Goal: Information Seeking & Learning: Learn about a topic

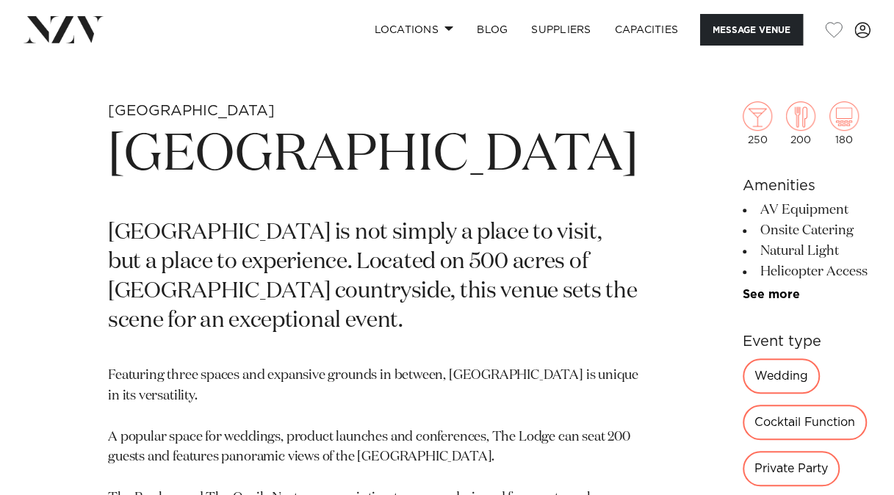
scroll to position [436, 0]
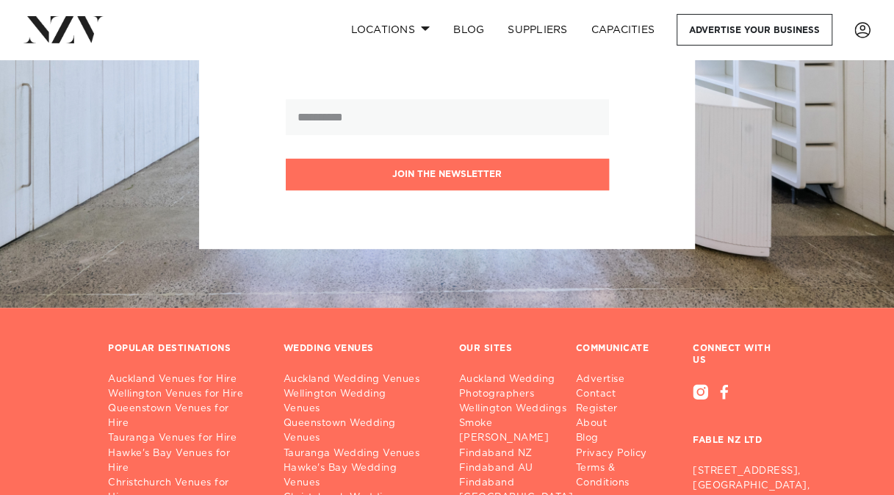
scroll to position [554, 0]
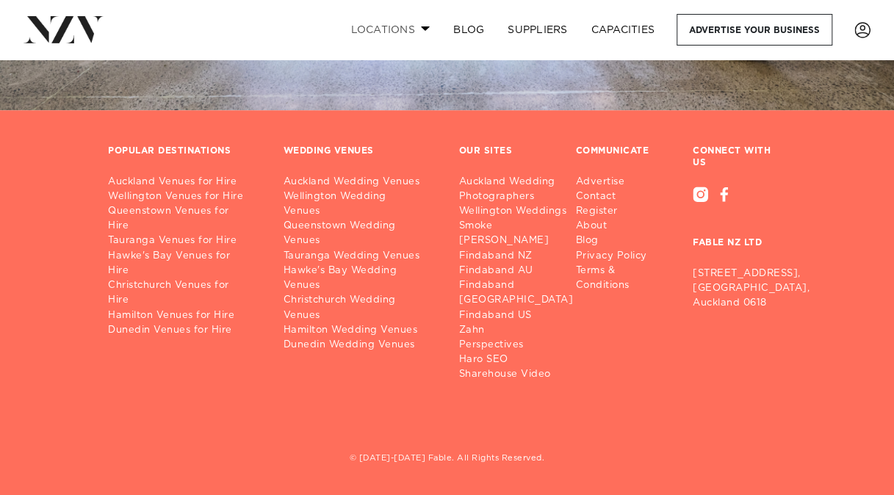
click at [396, 26] on link "Locations" at bounding box center [390, 30] width 103 height 32
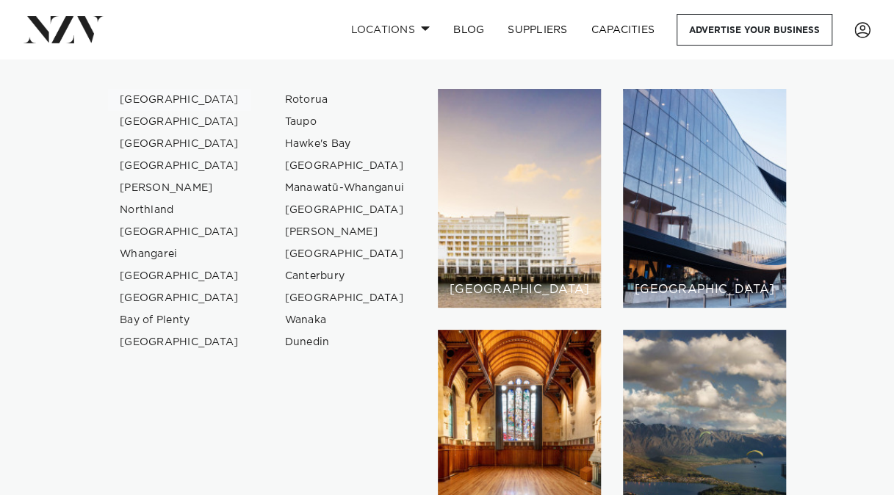
click at [156, 98] on link "[GEOGRAPHIC_DATA]" at bounding box center [179, 100] width 143 height 22
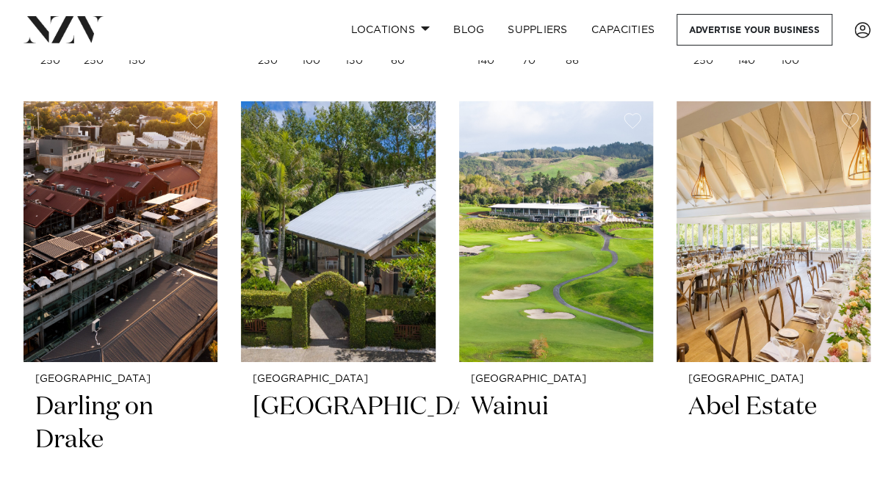
scroll to position [2296, 0]
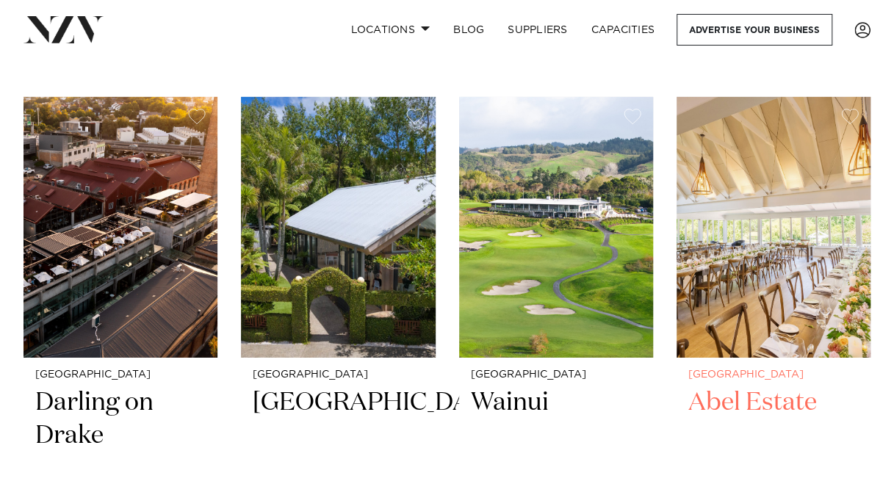
click at [718, 253] on img at bounding box center [774, 227] width 194 height 261
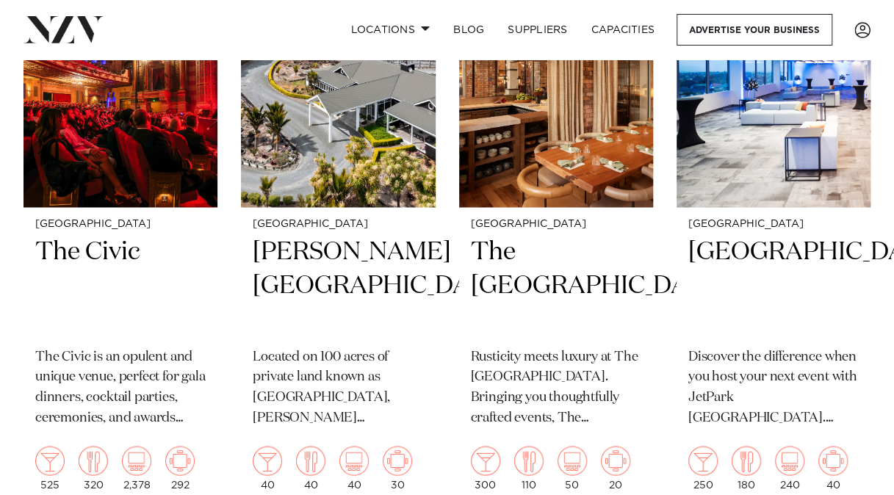
scroll to position [11772, 0]
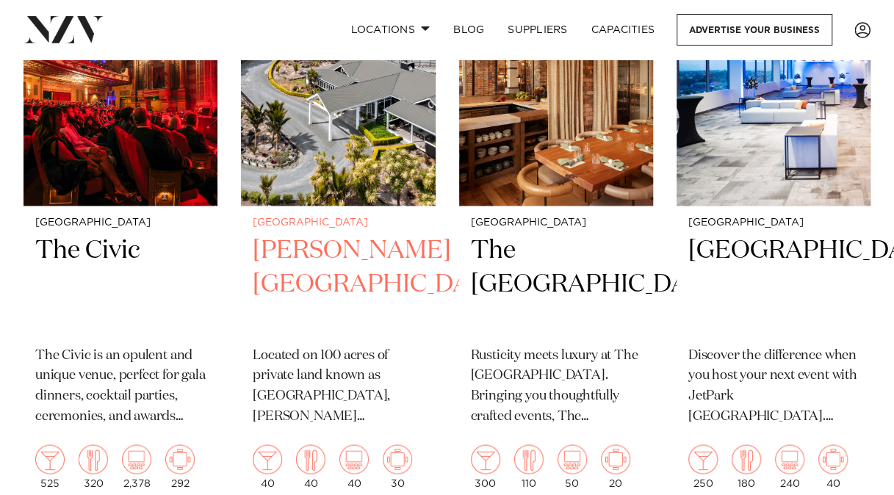
click at [316, 114] on img at bounding box center [338, 75] width 194 height 261
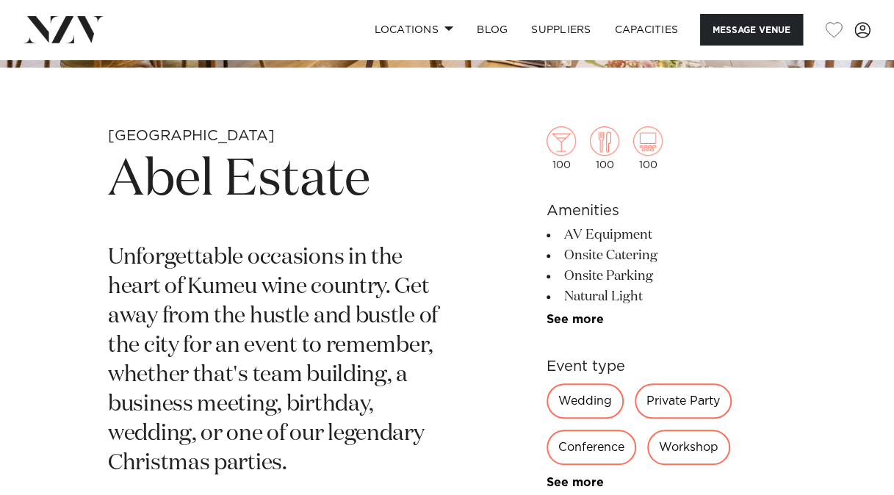
scroll to position [410, 0]
click at [278, 170] on h1 "Abel Estate" at bounding box center [275, 182] width 334 height 68
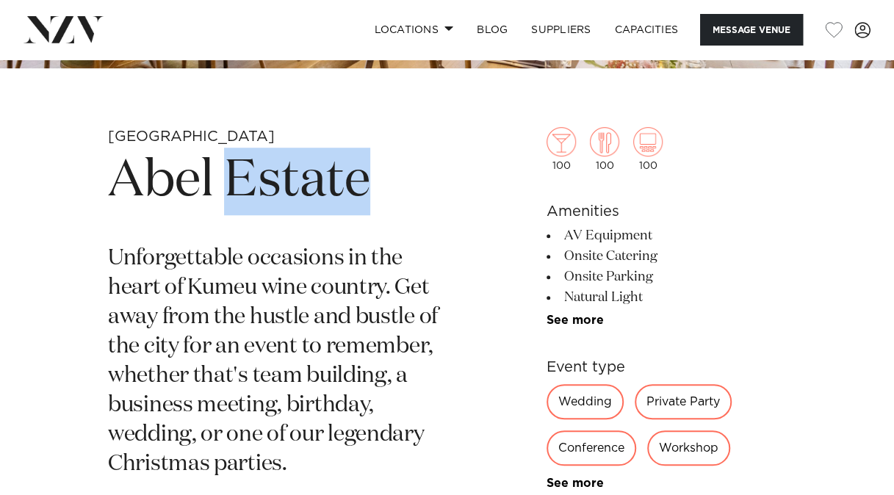
click at [278, 170] on h1 "Abel Estate" at bounding box center [275, 182] width 334 height 68
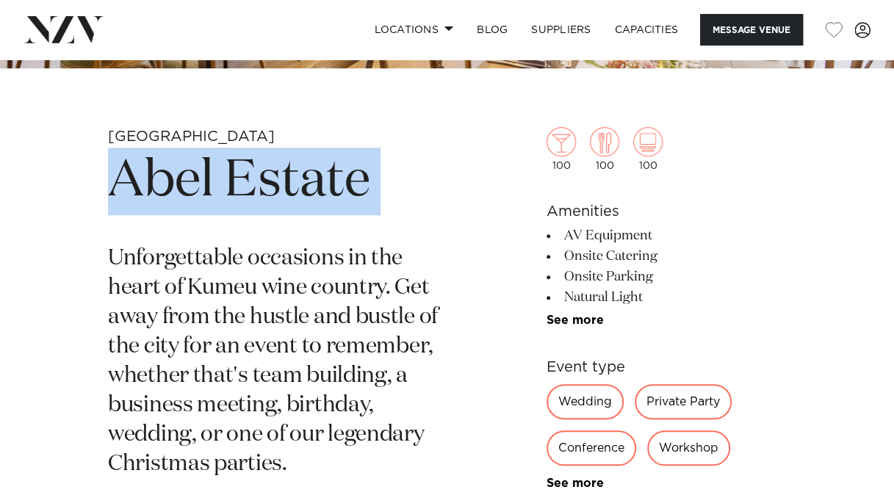
copy section "Abel Estate"
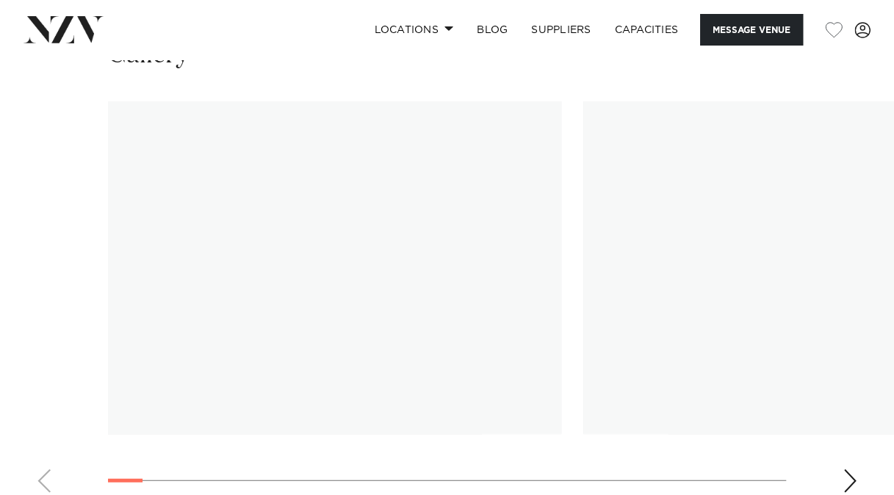
scroll to position [1537, 0]
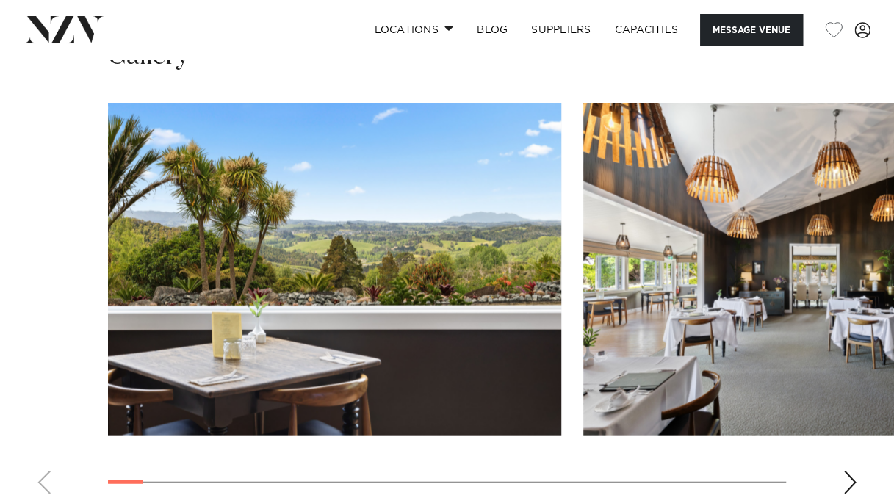
click at [848, 471] on div "Next slide" at bounding box center [850, 483] width 15 height 24
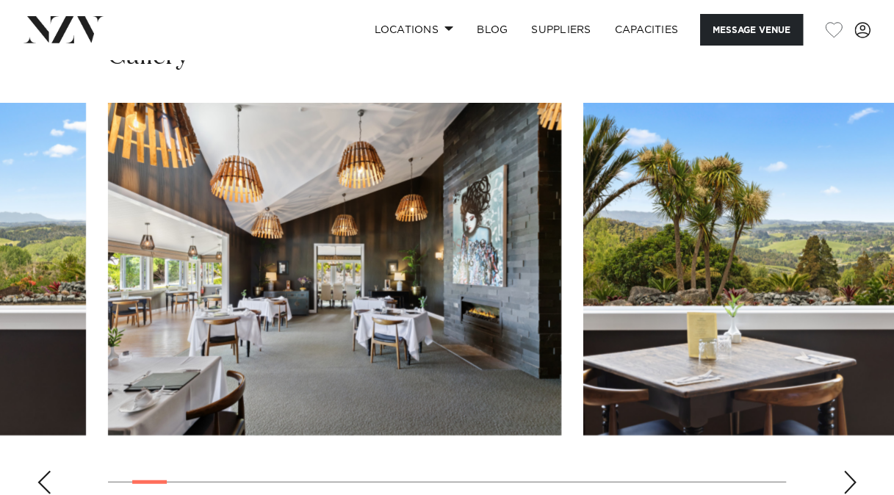
click at [848, 471] on div "Next slide" at bounding box center [850, 483] width 15 height 24
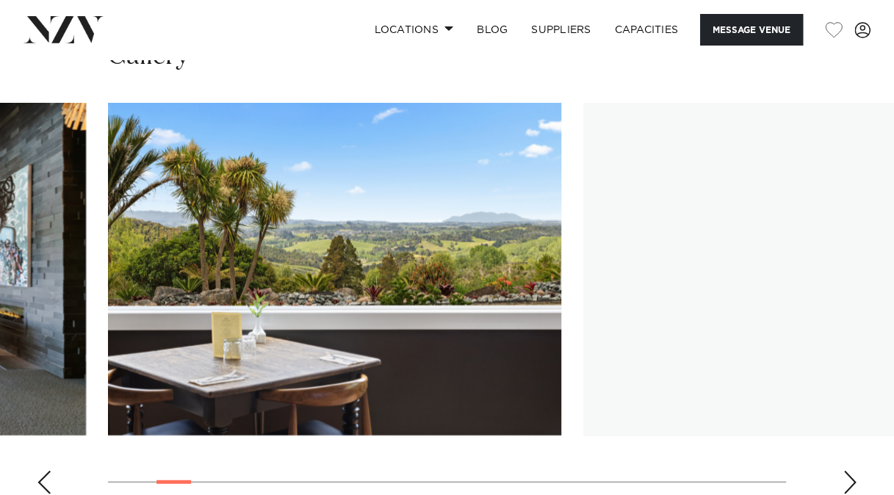
click at [848, 471] on div "Next slide" at bounding box center [850, 483] width 15 height 24
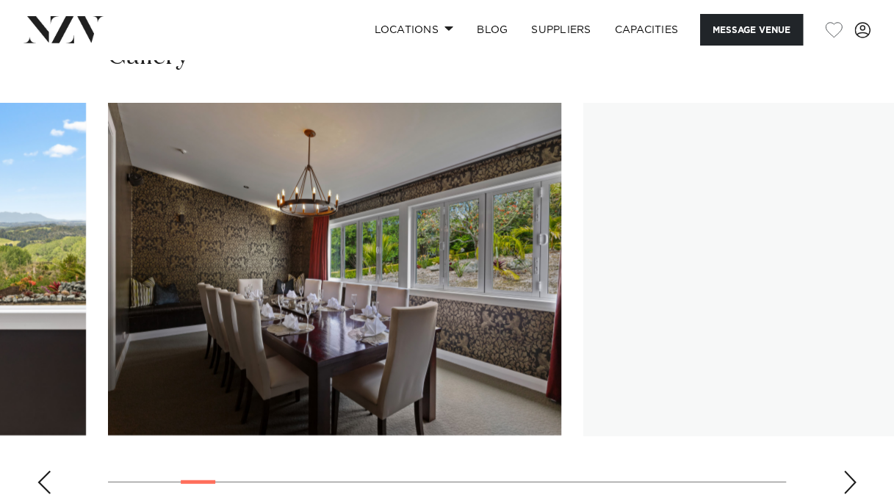
click at [848, 471] on div "Next slide" at bounding box center [850, 483] width 15 height 24
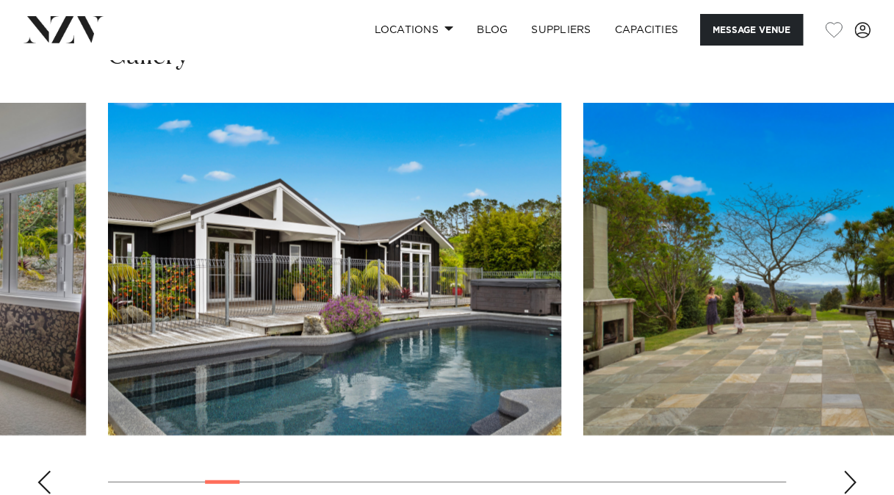
click at [848, 471] on div "Next slide" at bounding box center [850, 483] width 15 height 24
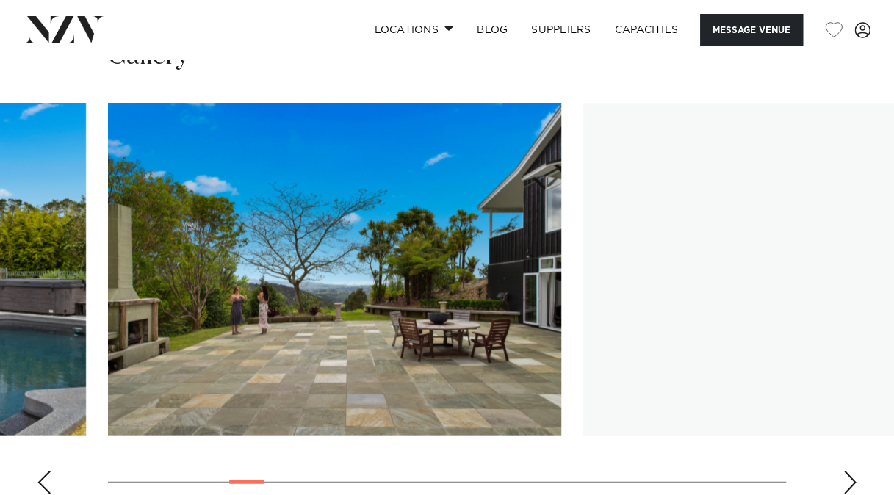
click at [848, 471] on div "Next slide" at bounding box center [850, 483] width 15 height 24
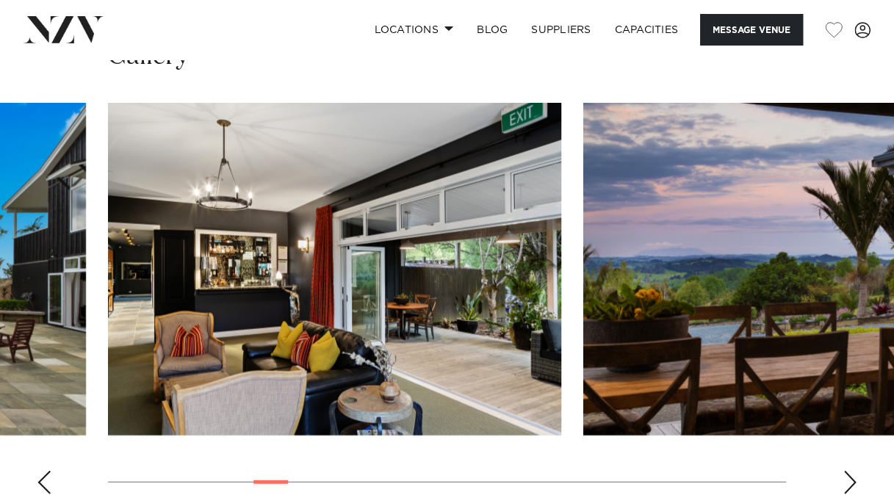
click at [848, 471] on div "Next slide" at bounding box center [850, 483] width 15 height 24
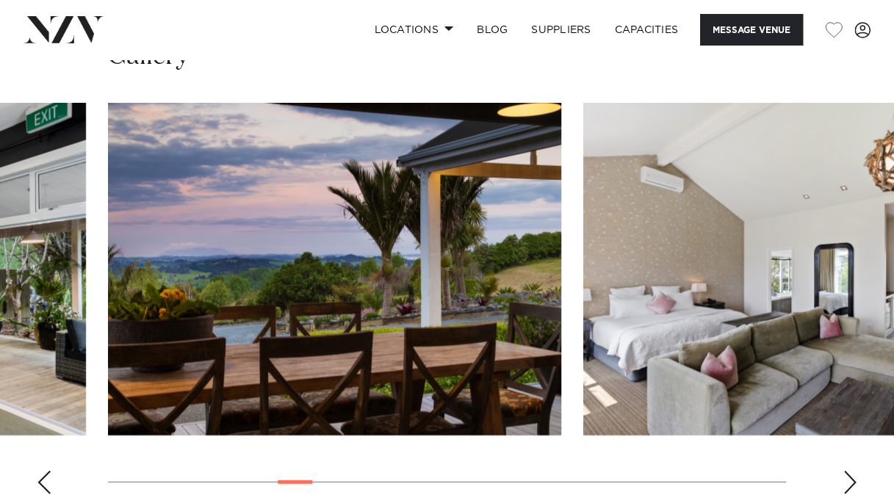
click at [848, 471] on div "Next slide" at bounding box center [850, 483] width 15 height 24
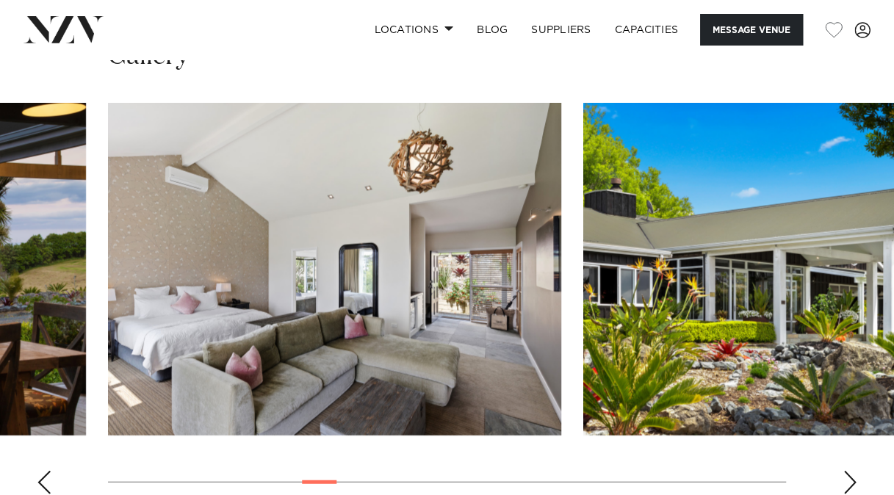
click at [848, 471] on div "Next slide" at bounding box center [850, 483] width 15 height 24
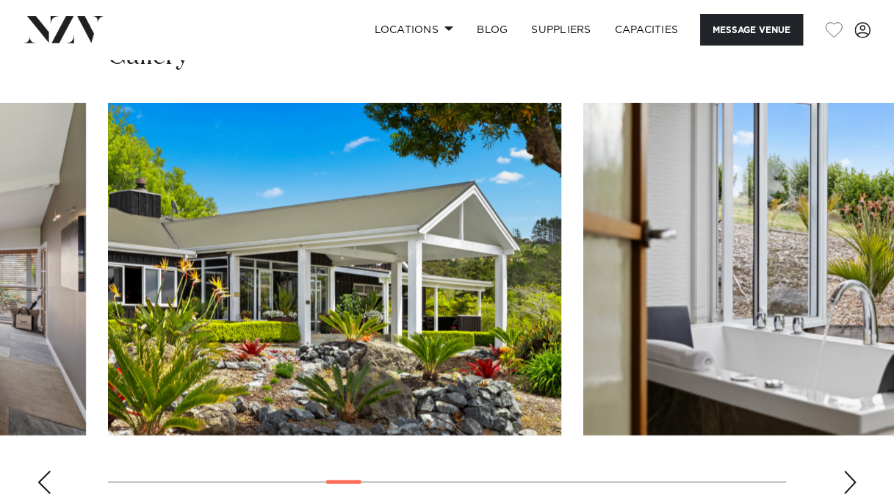
click at [848, 471] on div "Next slide" at bounding box center [850, 483] width 15 height 24
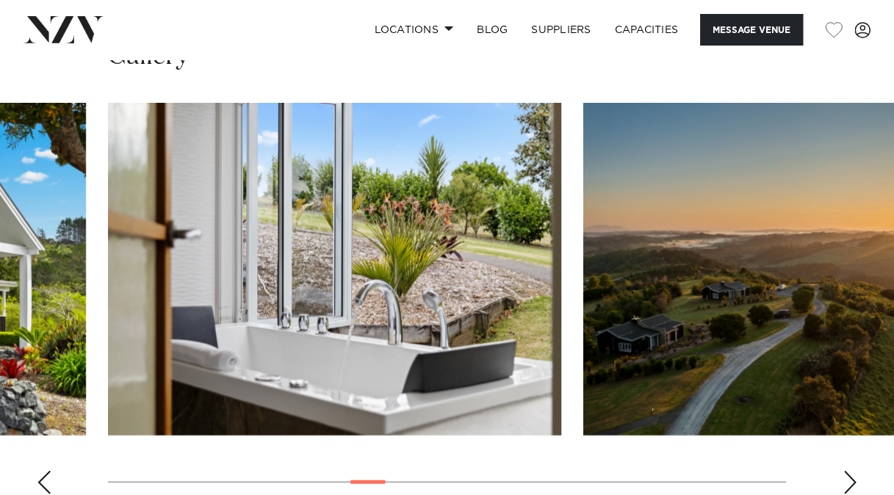
click at [848, 471] on div "Next slide" at bounding box center [850, 483] width 15 height 24
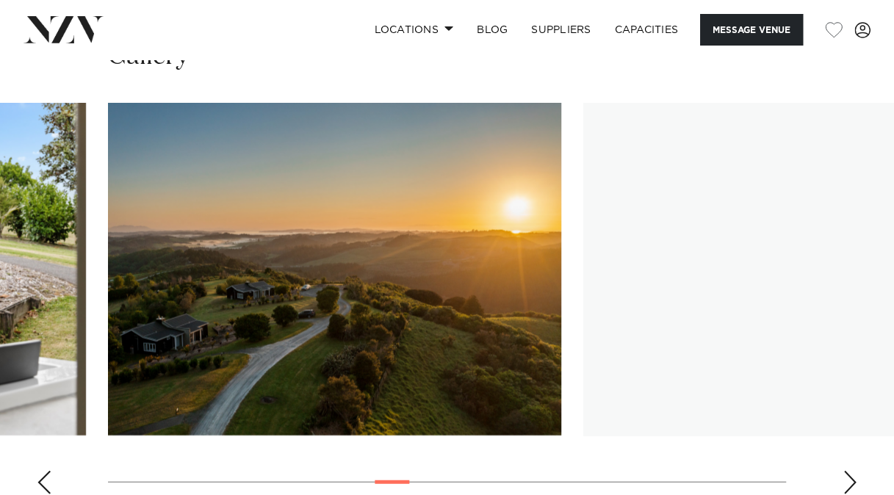
click at [848, 471] on div "Next slide" at bounding box center [850, 483] width 15 height 24
